Goal: Transaction & Acquisition: Obtain resource

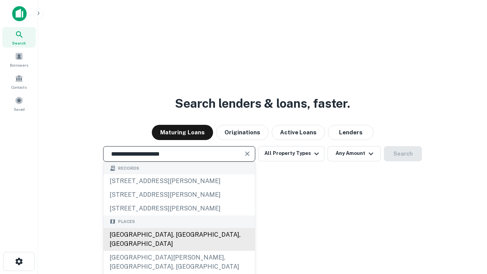
click at [179, 251] on div "[GEOGRAPHIC_DATA], [GEOGRAPHIC_DATA], [GEOGRAPHIC_DATA]" at bounding box center [178, 239] width 151 height 23
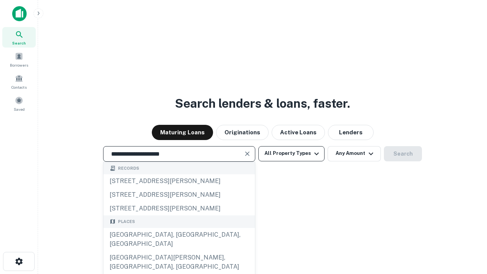
type input "**********"
click at [291, 153] on button "All Property Types" at bounding box center [291, 153] width 66 height 15
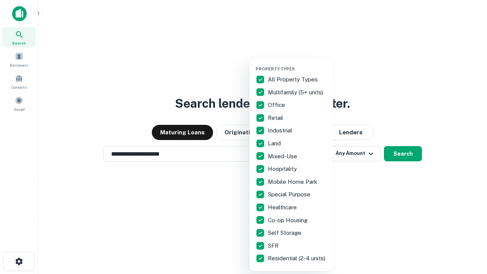
click at [297, 64] on button "button" at bounding box center [297, 64] width 84 height 0
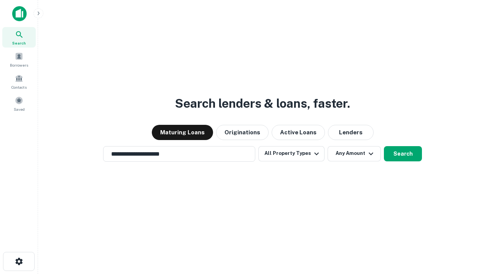
scroll to position [5, 92]
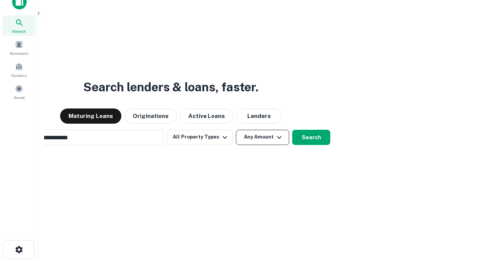
click at [236, 130] on button "Any Amount" at bounding box center [262, 137] width 53 height 15
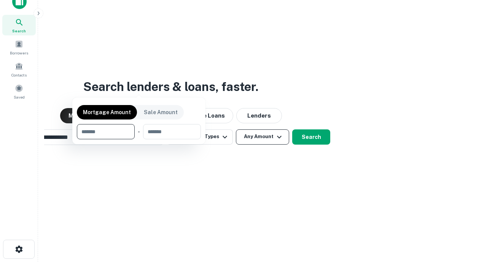
scroll to position [55, 215]
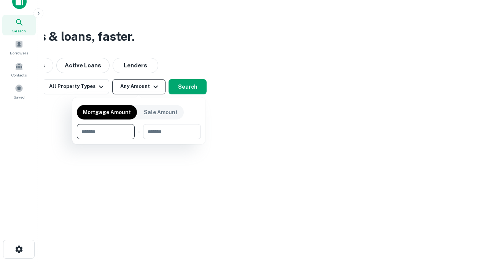
type input "*******"
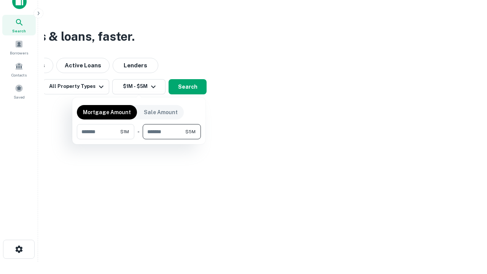
type input "*******"
click at [139, 139] on button "button" at bounding box center [139, 139] width 124 height 0
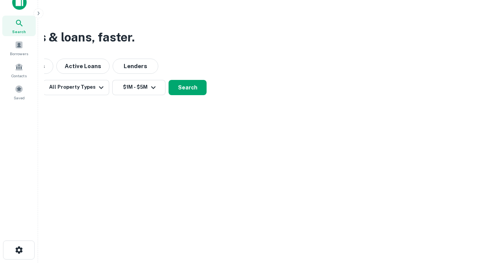
scroll to position [5, 140]
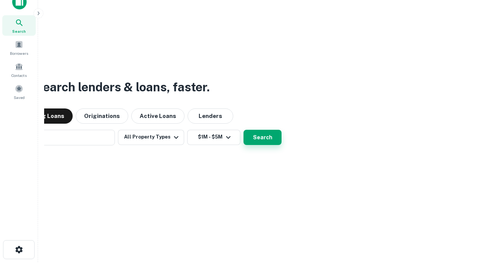
click at [243, 130] on button "Search" at bounding box center [262, 137] width 38 height 15
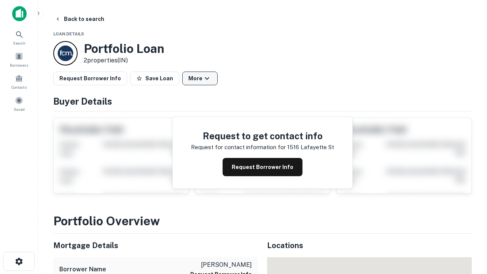
click at [200, 78] on button "More" at bounding box center [199, 78] width 35 height 14
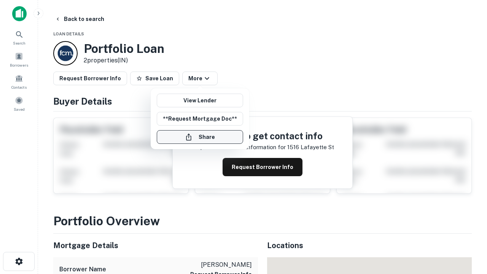
click at [200, 137] on button "Share" at bounding box center [200, 137] width 86 height 14
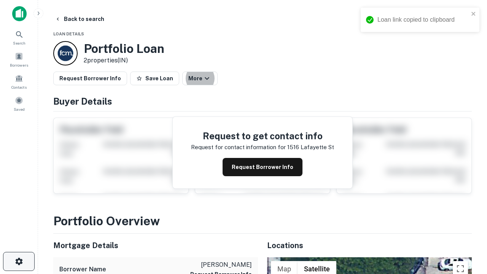
click at [19, 261] on icon "button" at bounding box center [18, 261] width 9 height 9
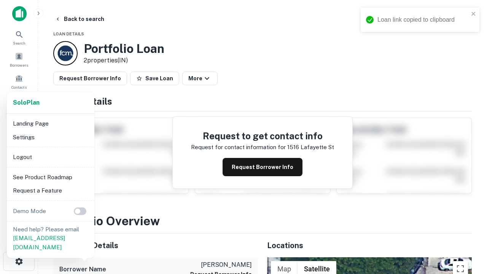
click at [50, 157] on li "Logout" at bounding box center [50, 157] width 81 height 14
